Goal: Task Accomplishment & Management: Complete application form

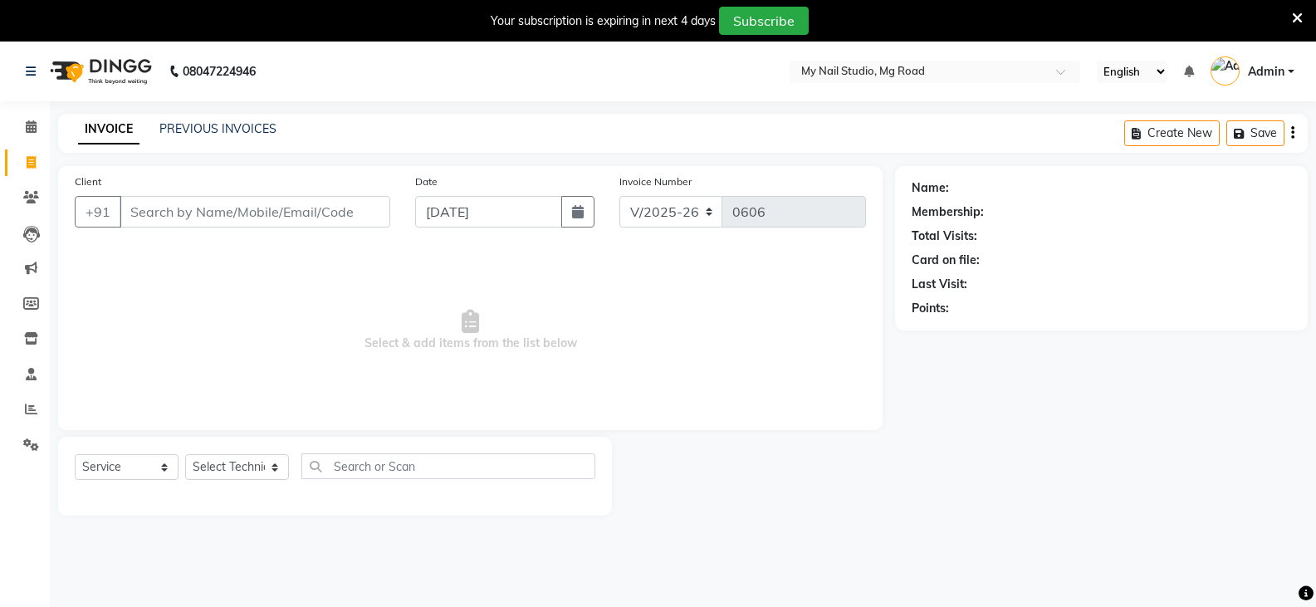
click at [228, 121] on link "PREVIOUS INVOICES" at bounding box center [217, 128] width 117 height 15
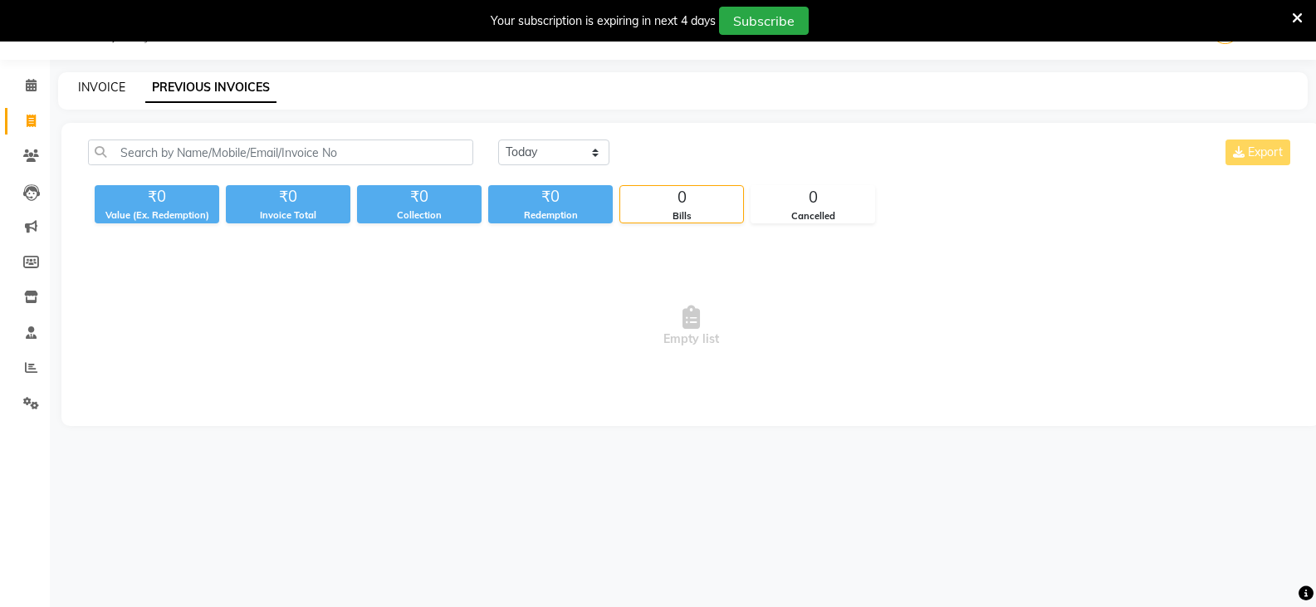
click at [105, 90] on link "INVOICE" at bounding box center [101, 87] width 47 height 15
select select "service"
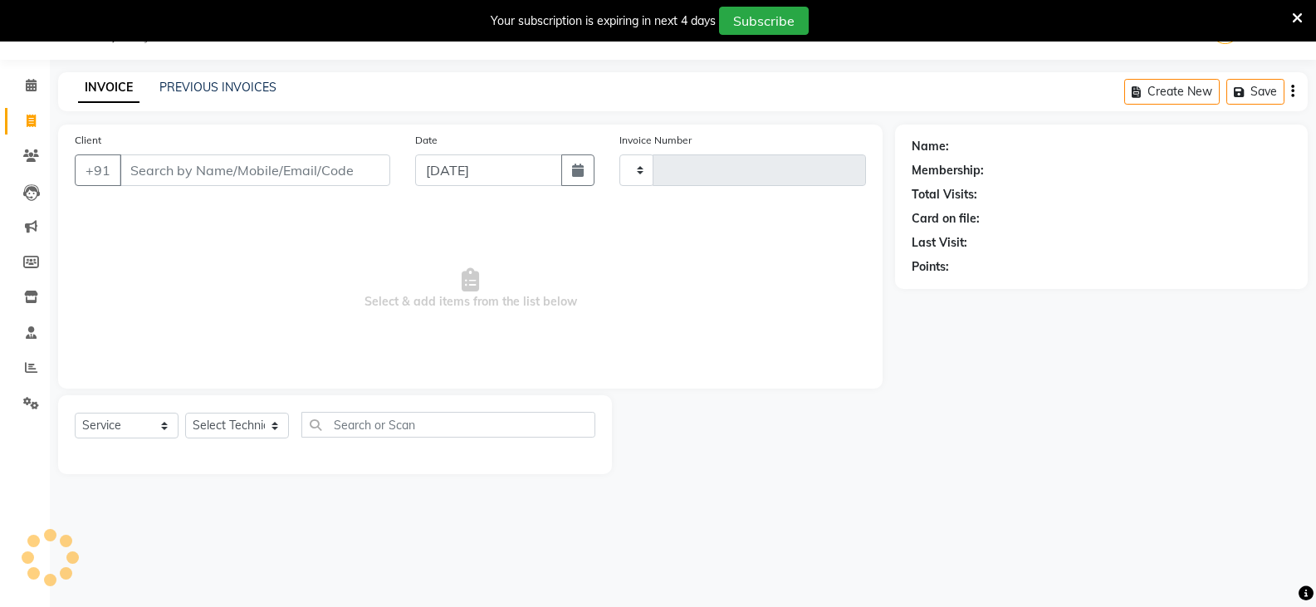
type input "0606"
select select "6915"
click at [212, 80] on link "PREVIOUS INVOICES" at bounding box center [217, 87] width 117 height 15
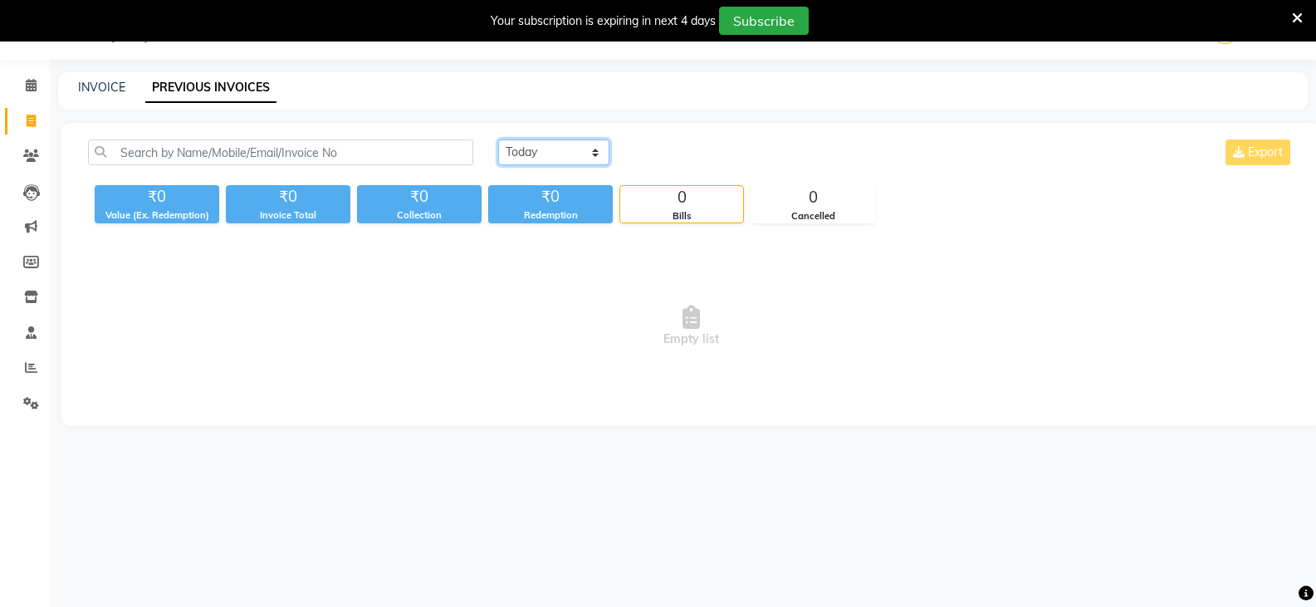
click at [578, 149] on select "[DATE] [DATE] Custom Range" at bounding box center [553, 152] width 111 height 26
select select "range"
click at [498, 139] on select "[DATE] [DATE] Custom Range" at bounding box center [553, 152] width 111 height 26
click at [692, 152] on input "[DATE]" at bounding box center [689, 152] width 116 height 23
select select "9"
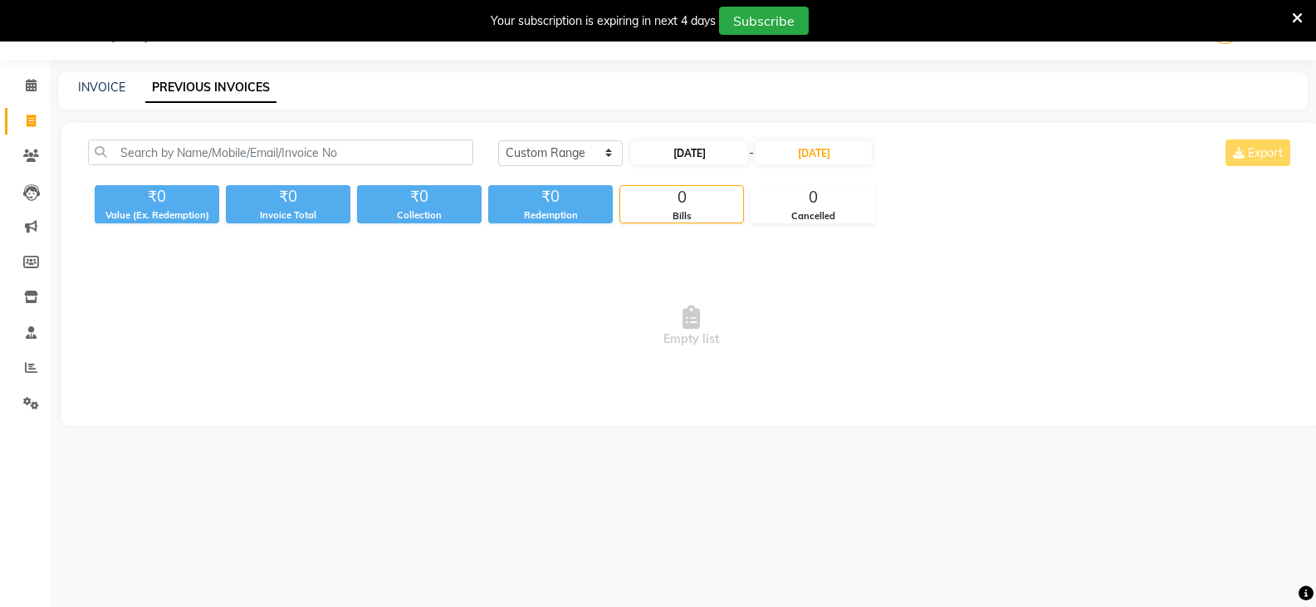
select select "2025"
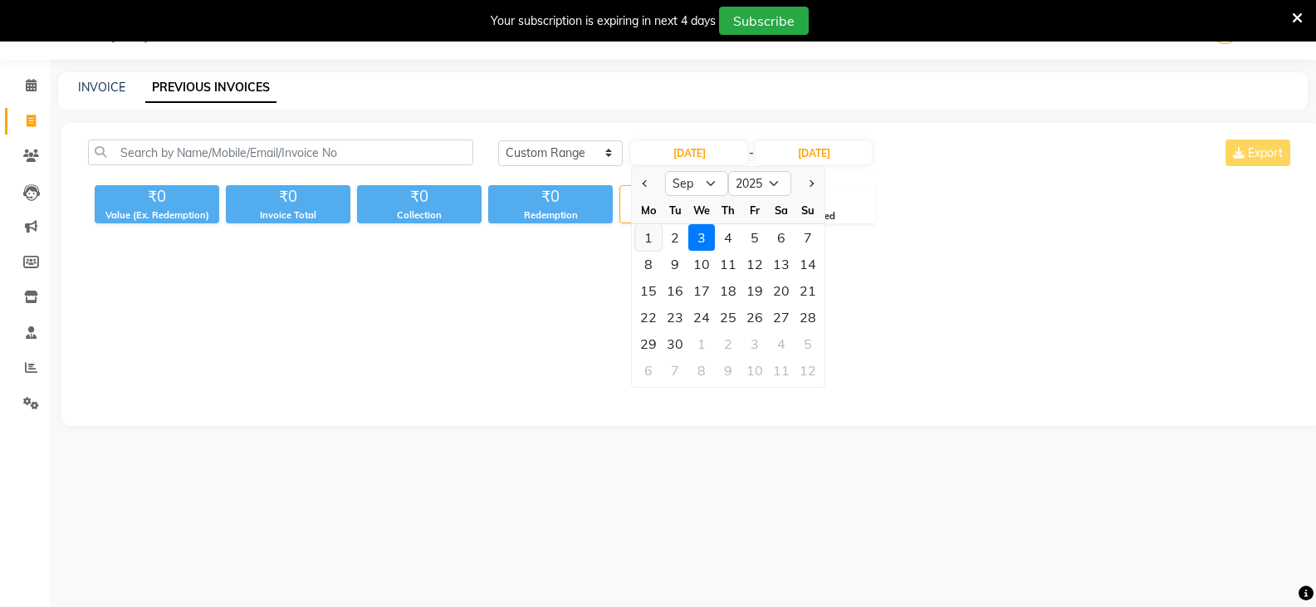
click at [647, 234] on div "1" at bounding box center [648, 237] width 27 height 27
type input "01-09-2025"
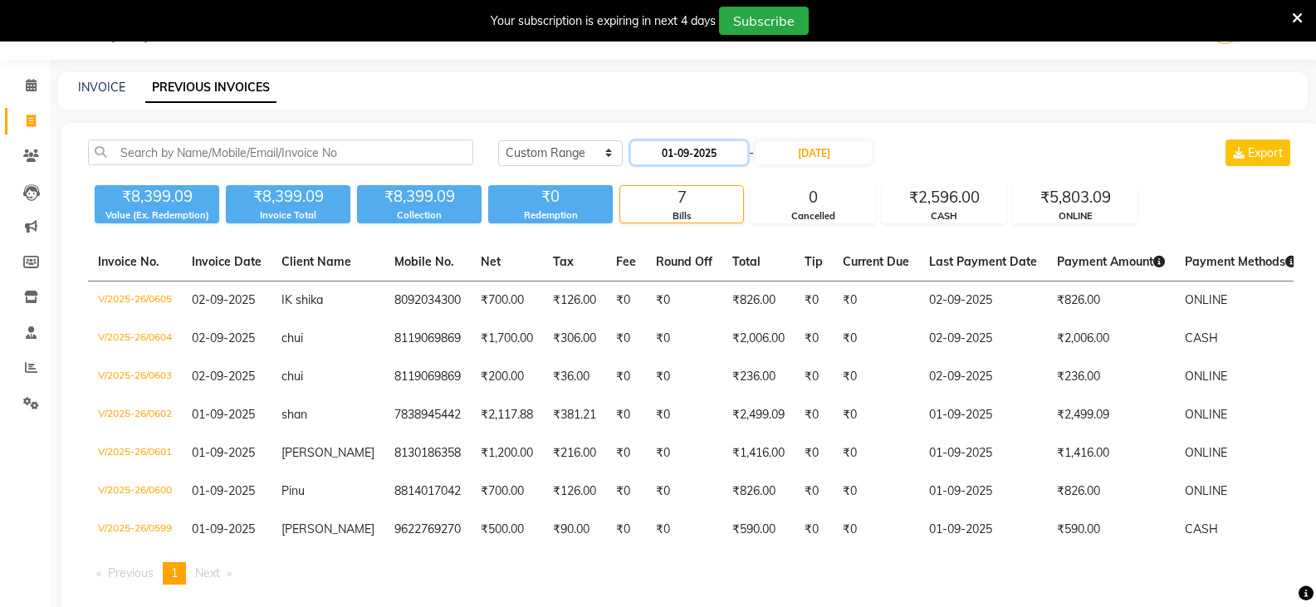
click at [656, 154] on input "01-09-2025" at bounding box center [689, 152] width 116 height 23
select select "9"
select select "2025"
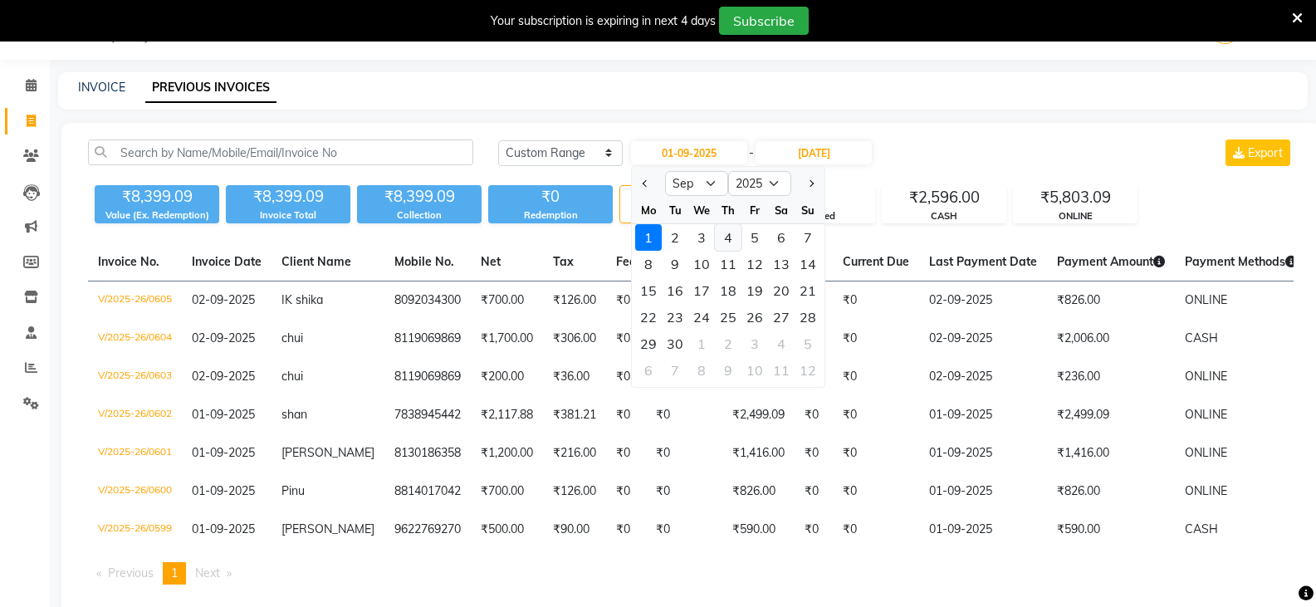
click at [730, 237] on div "4" at bounding box center [728, 237] width 27 height 27
type input "[DATE]"
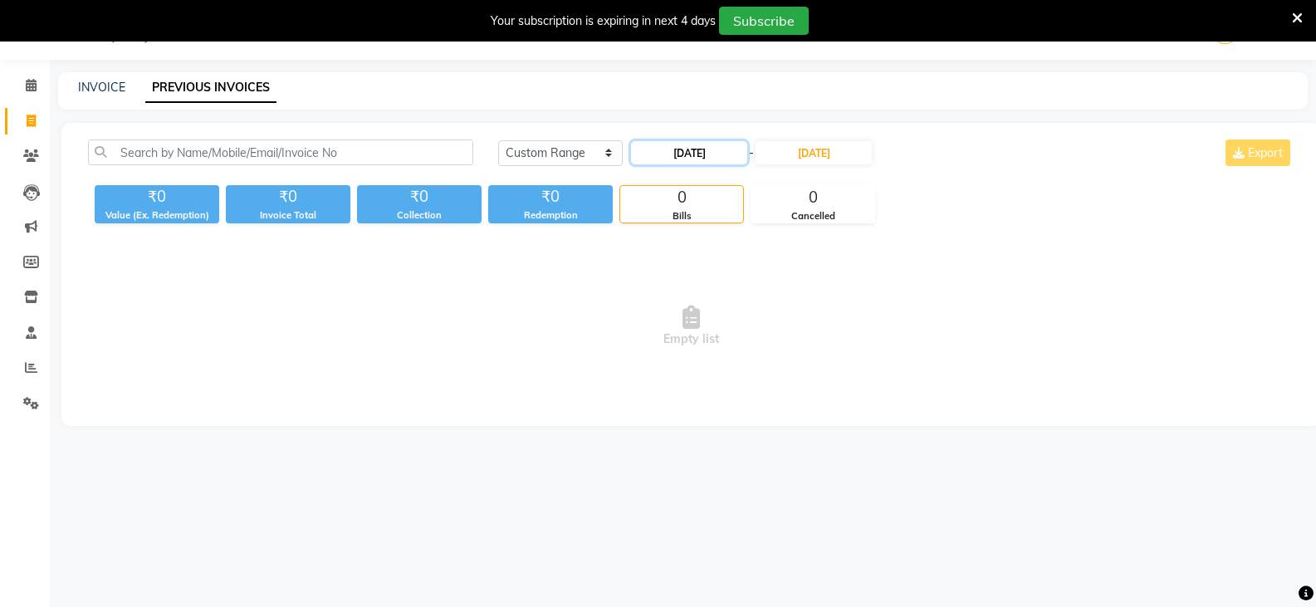
click at [652, 153] on input "[DATE]" at bounding box center [689, 152] width 116 height 23
select select "9"
select select "2025"
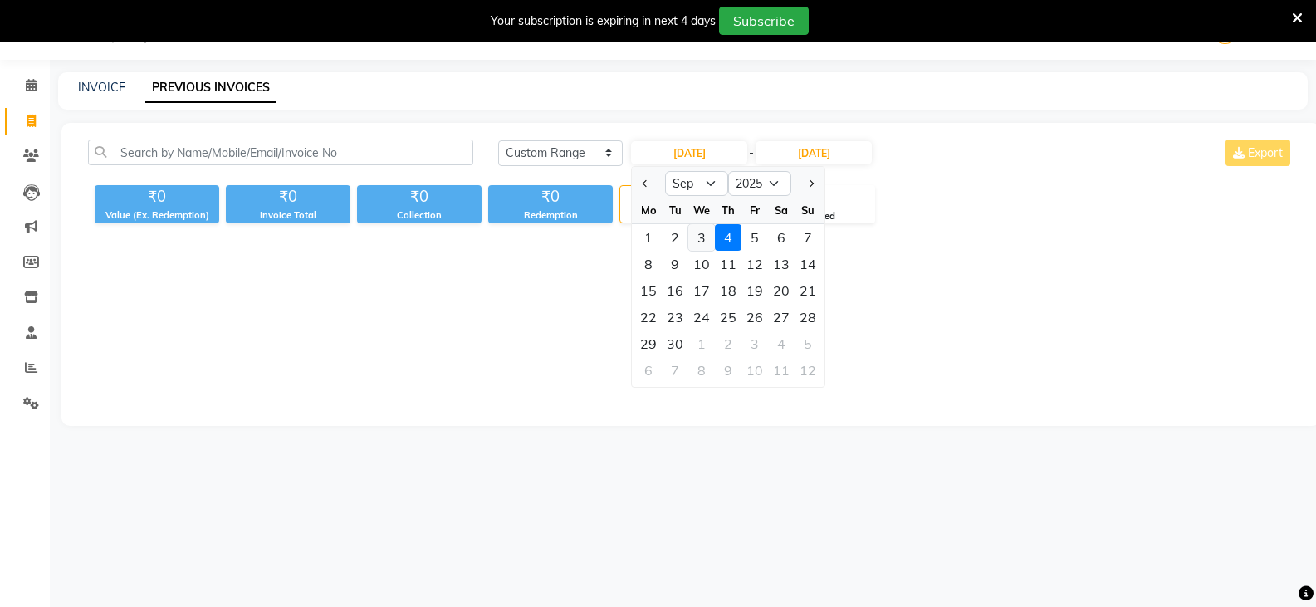
click at [701, 227] on div "3" at bounding box center [701, 237] width 27 height 27
type input "[DATE]"
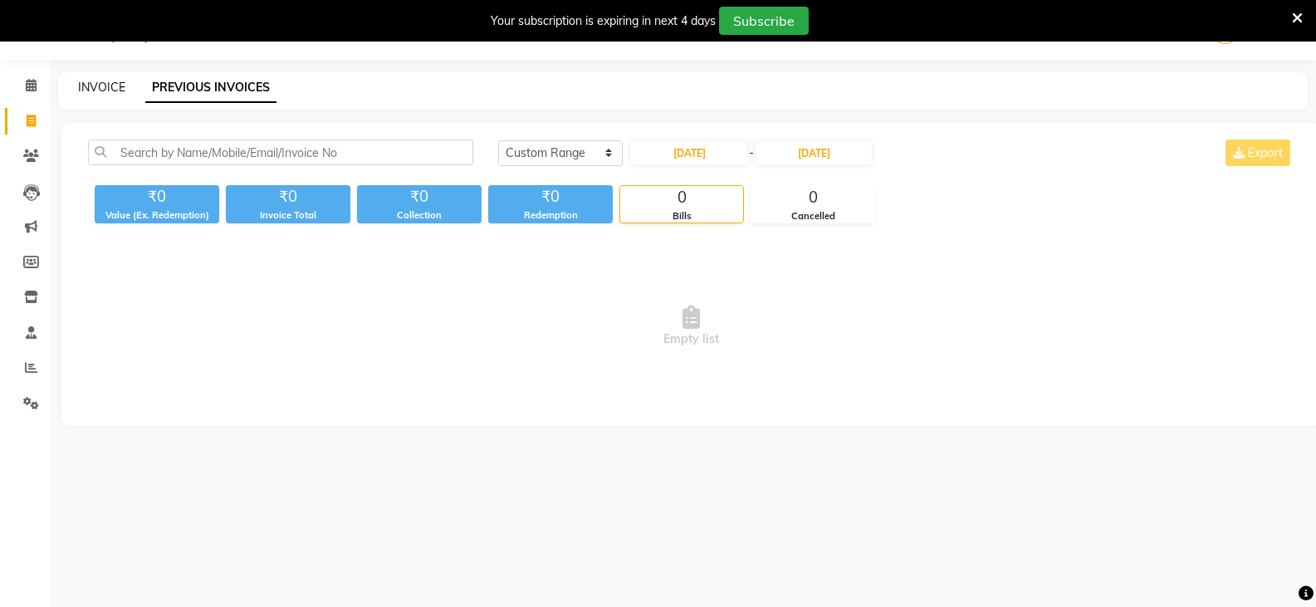
click at [108, 85] on link "INVOICE" at bounding box center [101, 87] width 47 height 15
select select "service"
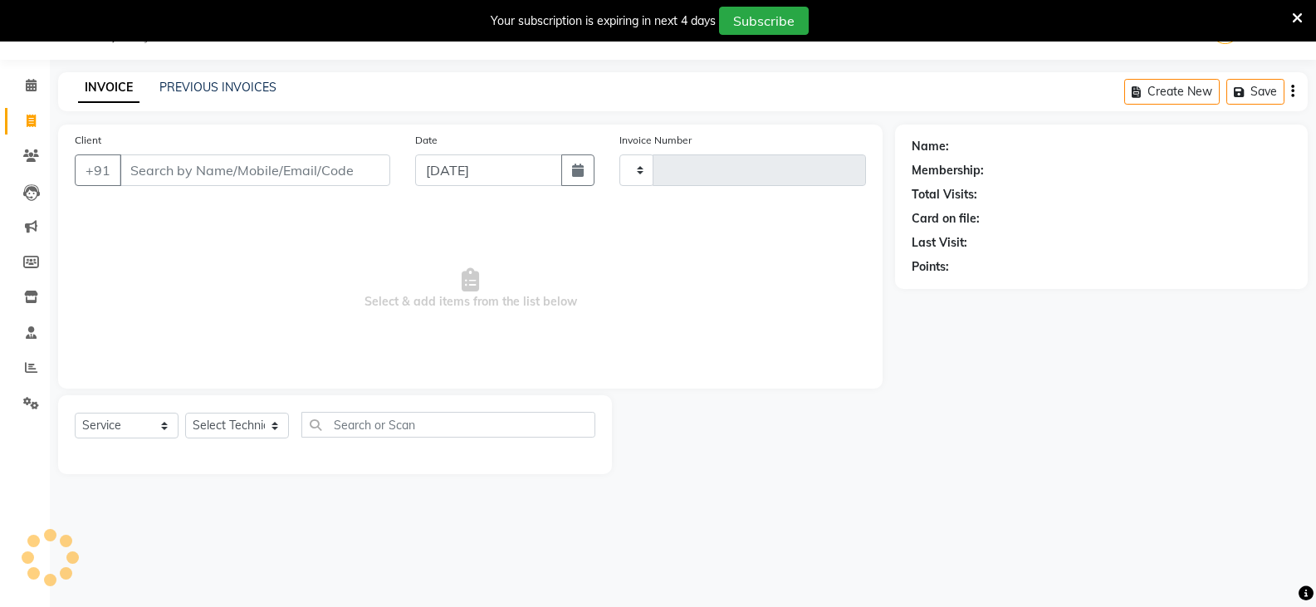
type input "0606"
select select "6915"
click at [245, 81] on link "PREVIOUS INVOICES" at bounding box center [217, 87] width 117 height 15
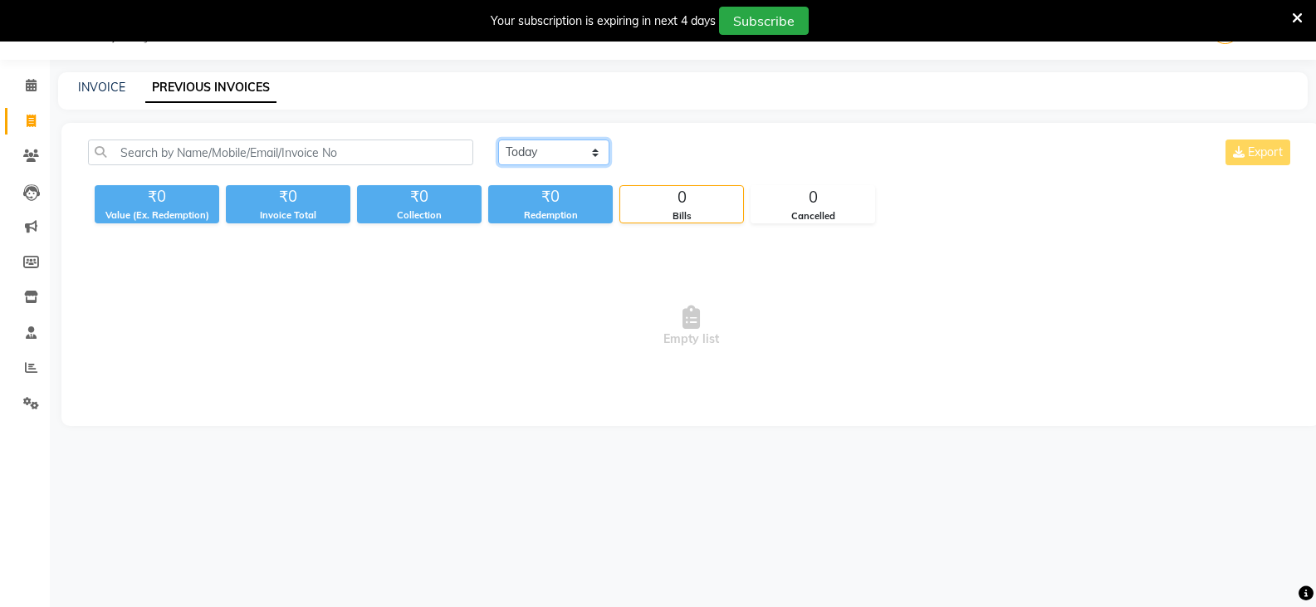
click at [545, 148] on select "[DATE] [DATE] Custom Range" at bounding box center [553, 152] width 111 height 26
click at [498, 139] on select "[DATE] [DATE] Custom Range" at bounding box center [553, 152] width 111 height 26
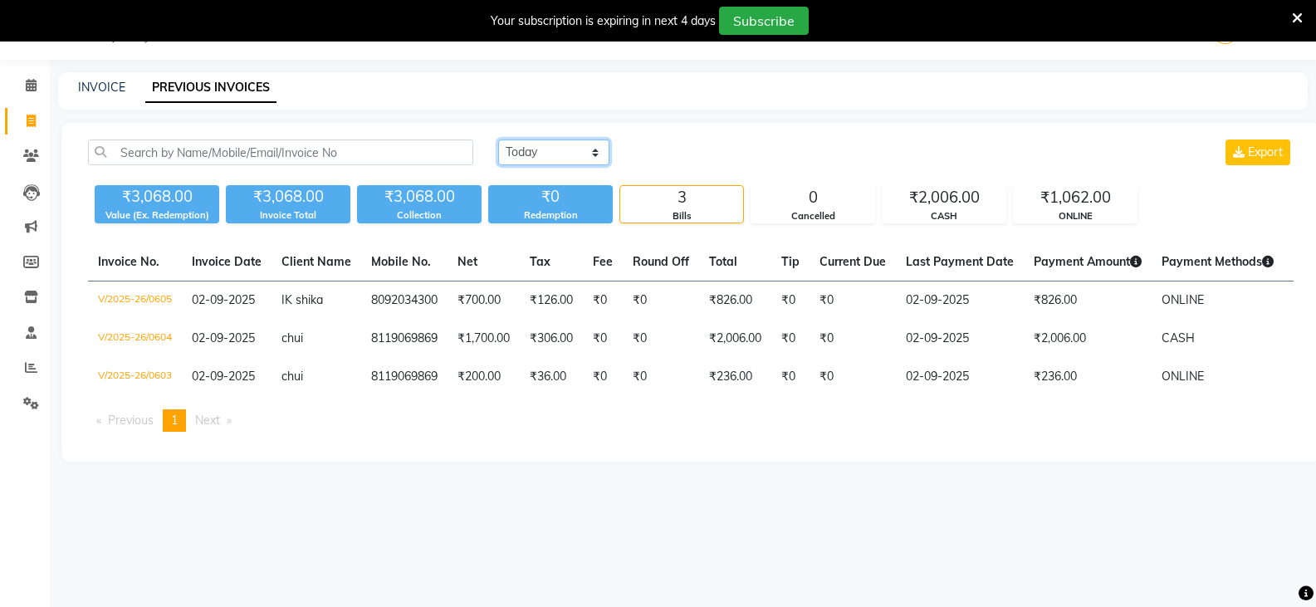
click at [578, 147] on select "[DATE] [DATE] Custom Range" at bounding box center [553, 152] width 111 height 26
select select "range"
click at [498, 139] on select "[DATE] [DATE] Custom Range" at bounding box center [553, 152] width 111 height 26
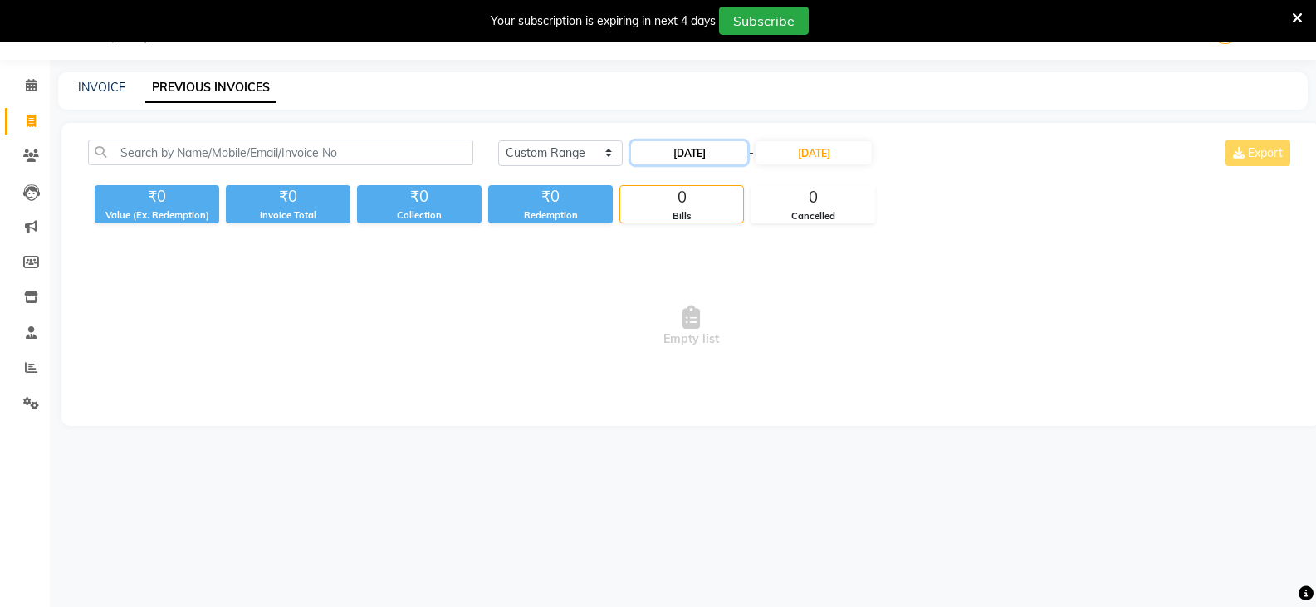
click at [673, 142] on input "[DATE]" at bounding box center [689, 152] width 116 height 23
select select "9"
select select "2025"
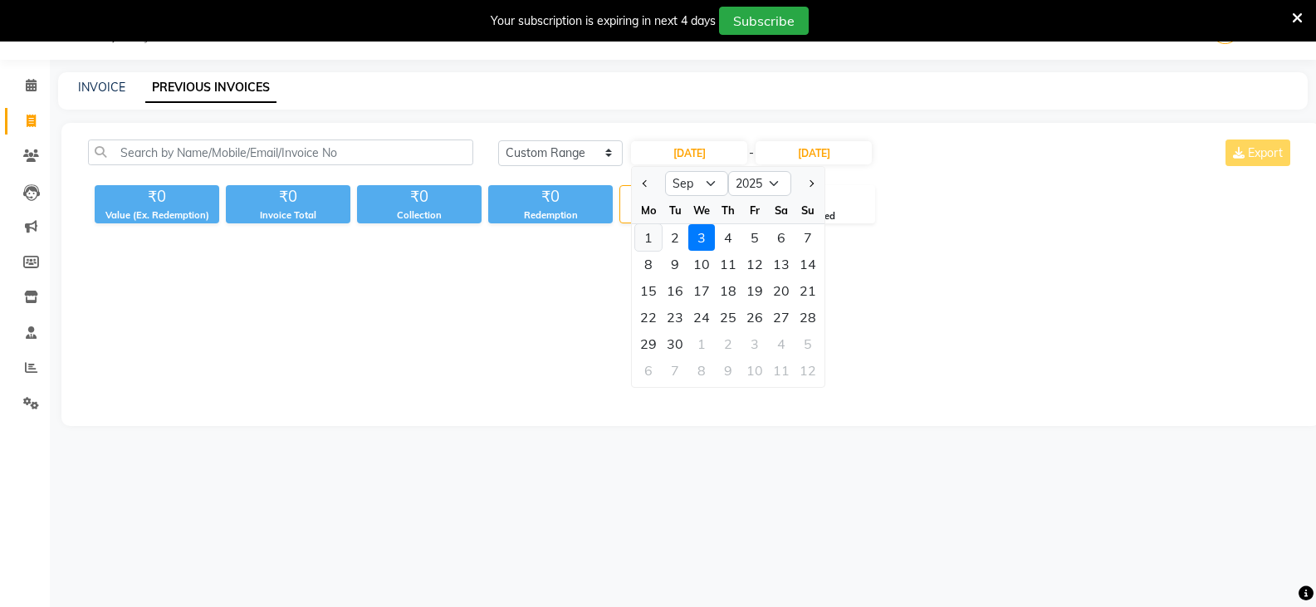
click at [659, 235] on div "1" at bounding box center [648, 237] width 27 height 27
type input "01-09-2025"
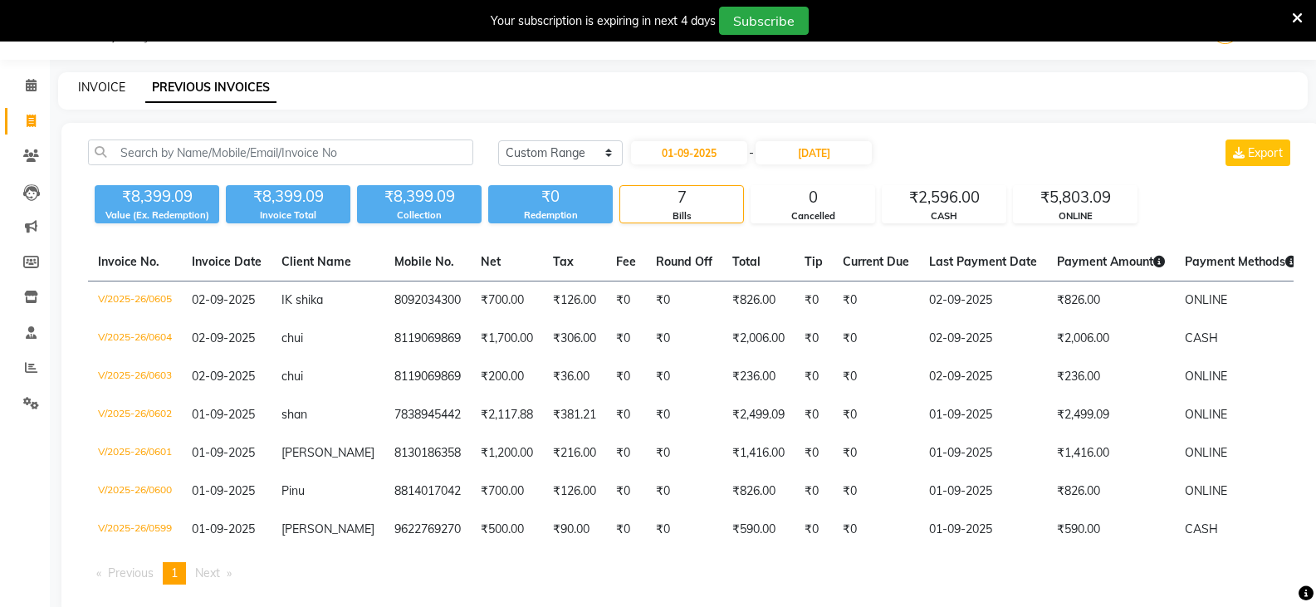
click at [106, 88] on link "INVOICE" at bounding box center [101, 87] width 47 height 15
select select "service"
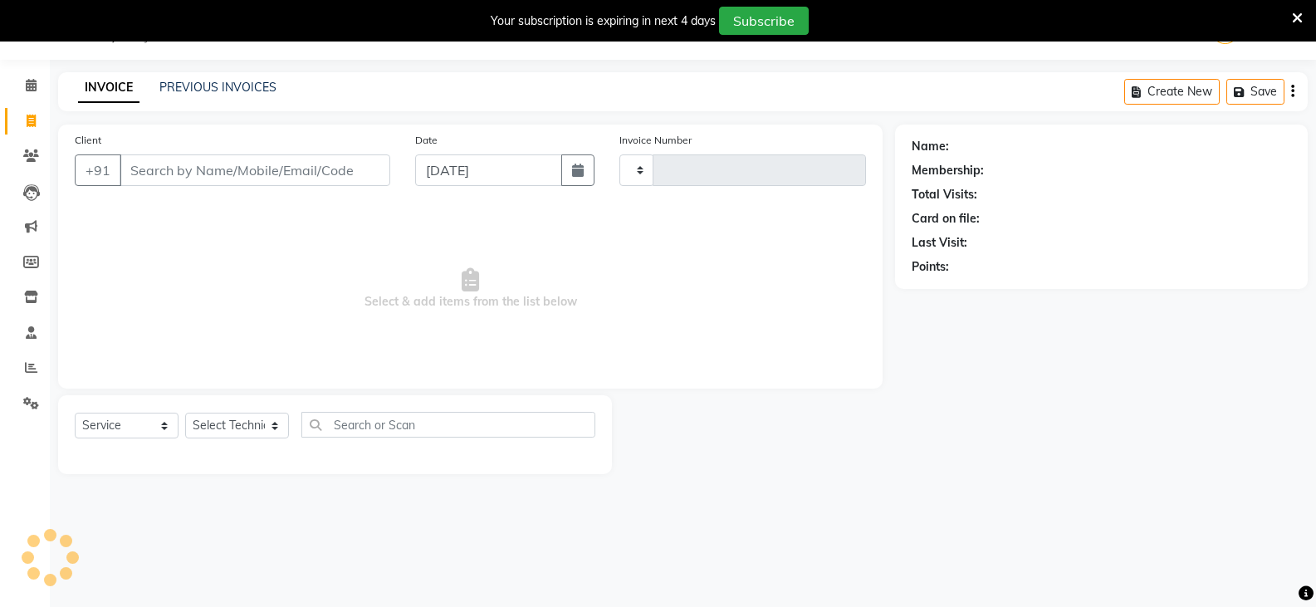
type input "0606"
select select "6915"
click at [220, 76] on div "INVOICE PREVIOUS INVOICES Create New Save" at bounding box center [682, 91] width 1249 height 39
click at [233, 78] on div "INVOICE PREVIOUS INVOICES Create New Save" at bounding box center [682, 91] width 1249 height 39
click at [229, 88] on link "PREVIOUS INVOICES" at bounding box center [217, 87] width 117 height 15
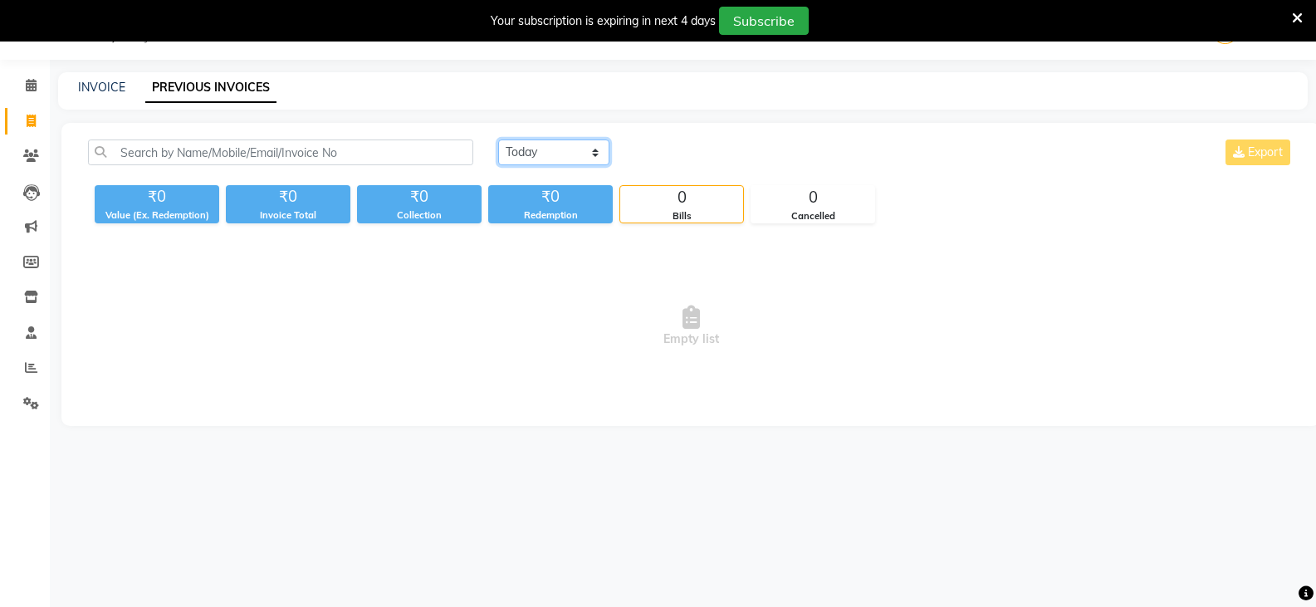
click at [546, 149] on select "[DATE] [DATE] Custom Range" at bounding box center [553, 152] width 111 height 26
select select "range"
click at [498, 139] on select "[DATE] [DATE] Custom Range" at bounding box center [553, 152] width 111 height 26
click at [691, 145] on input "[DATE]" at bounding box center [689, 152] width 116 height 23
select select "9"
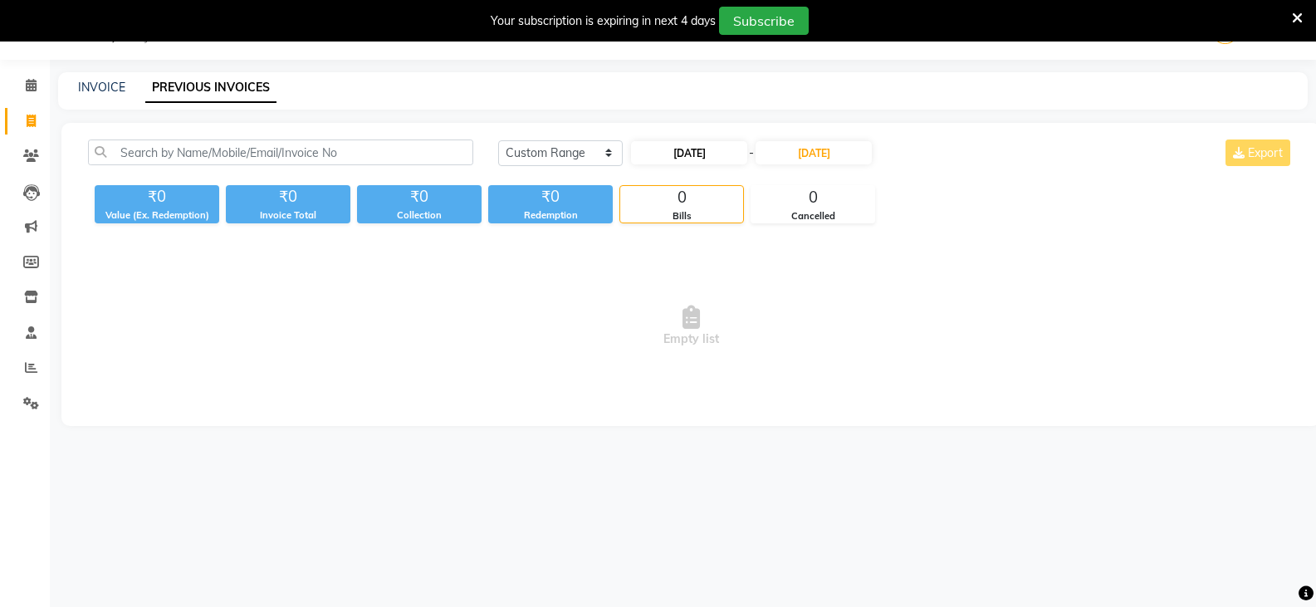
select select "2025"
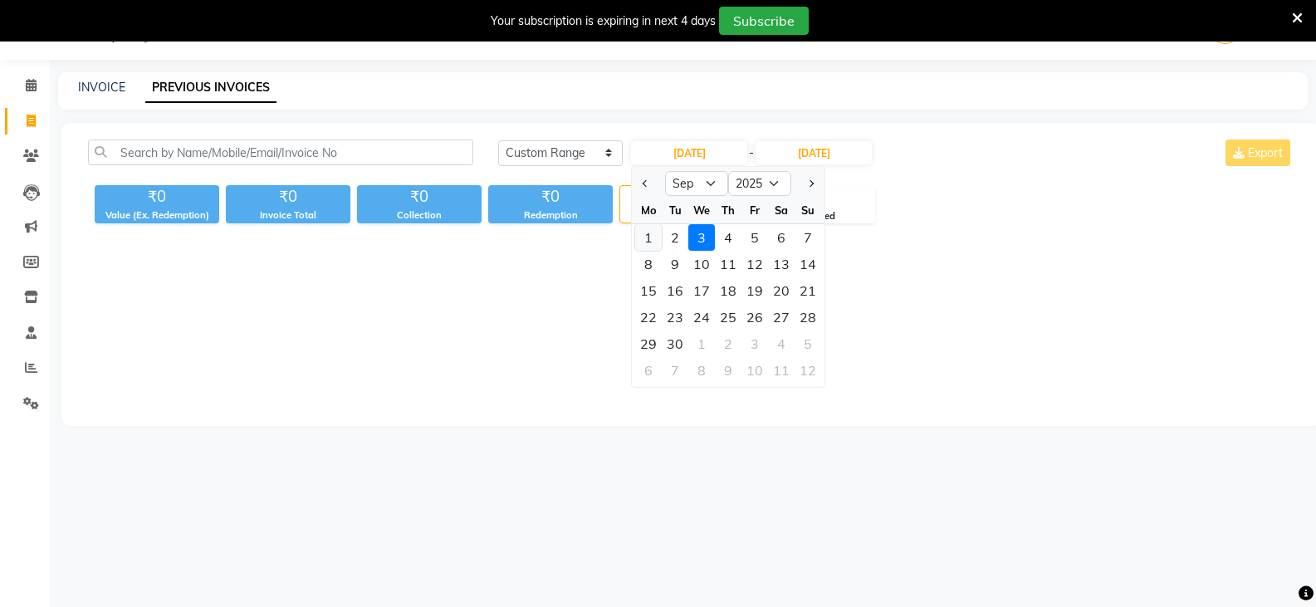
click at [646, 237] on div "1" at bounding box center [648, 237] width 27 height 27
type input "01-09-2025"
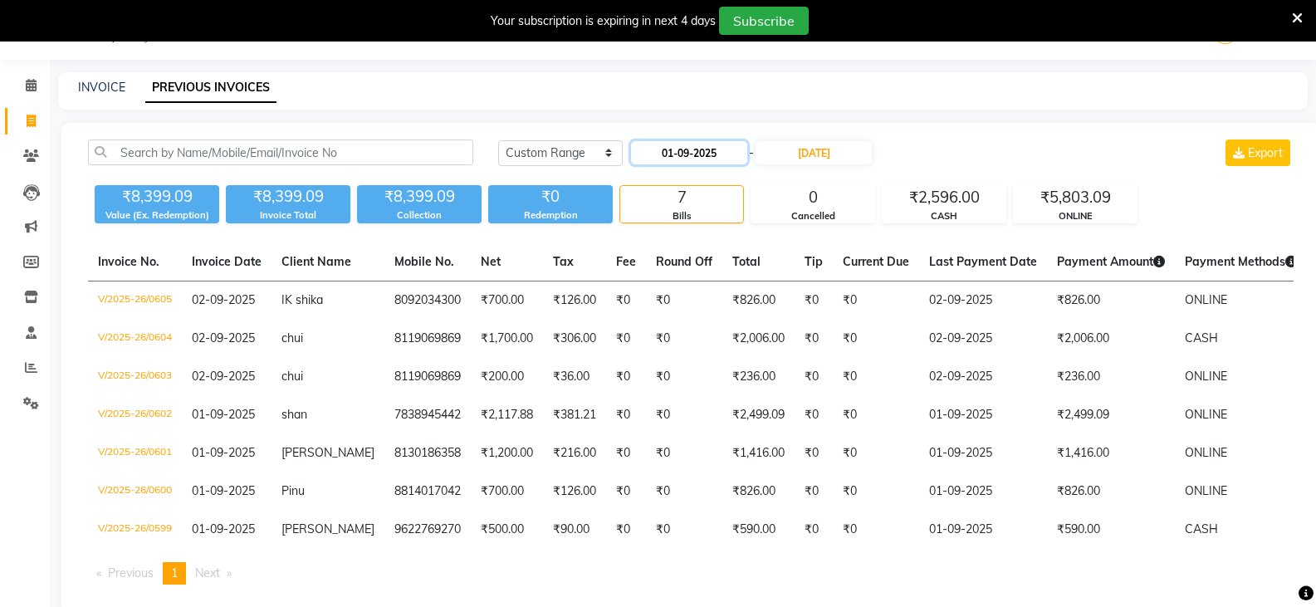
click at [644, 149] on input "01-09-2025" at bounding box center [689, 152] width 116 height 23
select select "9"
select select "2025"
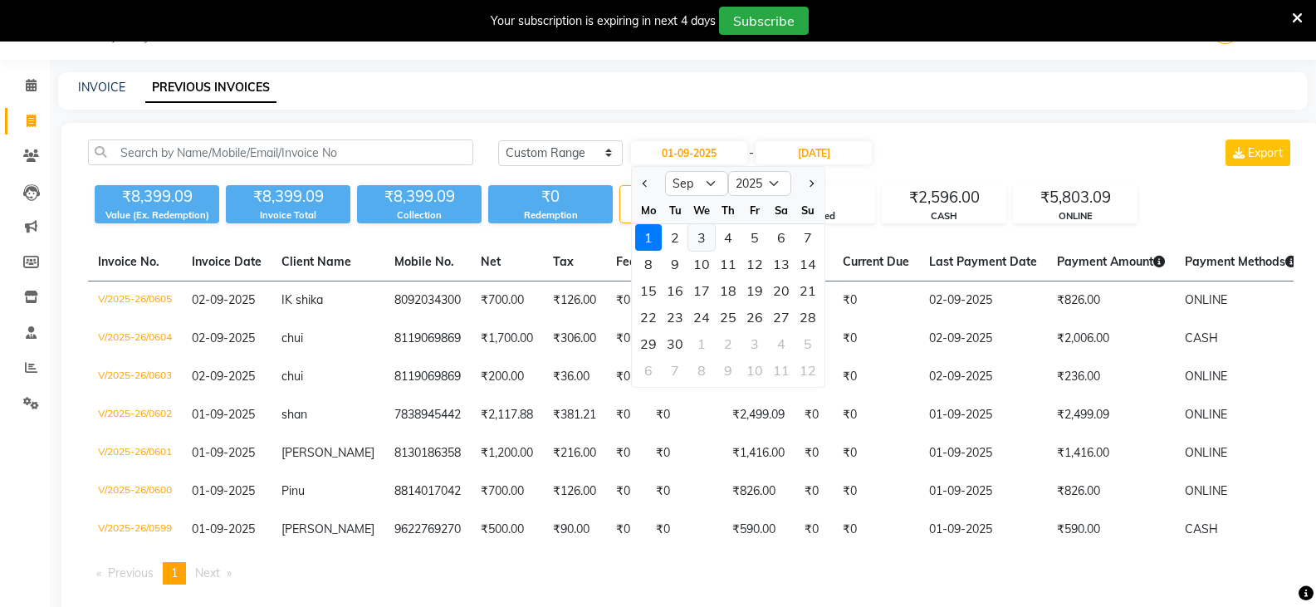
click at [699, 234] on div "3" at bounding box center [701, 237] width 27 height 27
type input "[DATE]"
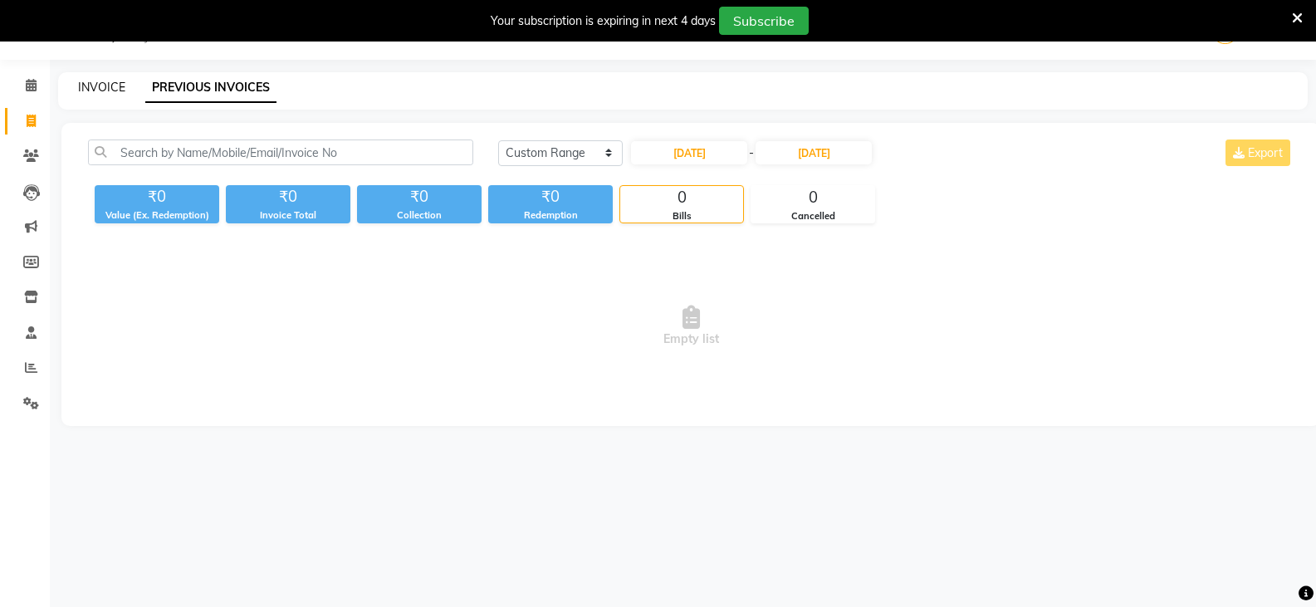
click at [113, 81] on link "INVOICE" at bounding box center [101, 87] width 47 height 15
select select "service"
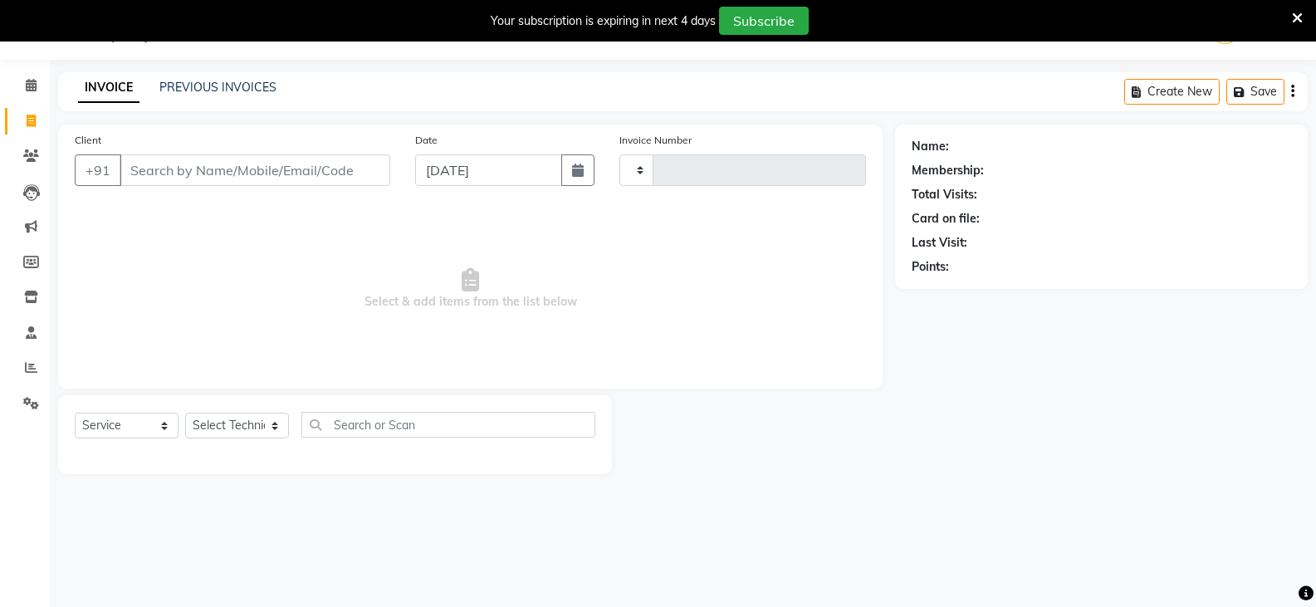
type input "0606"
select select "6915"
